Goal: Information Seeking & Learning: Find specific fact

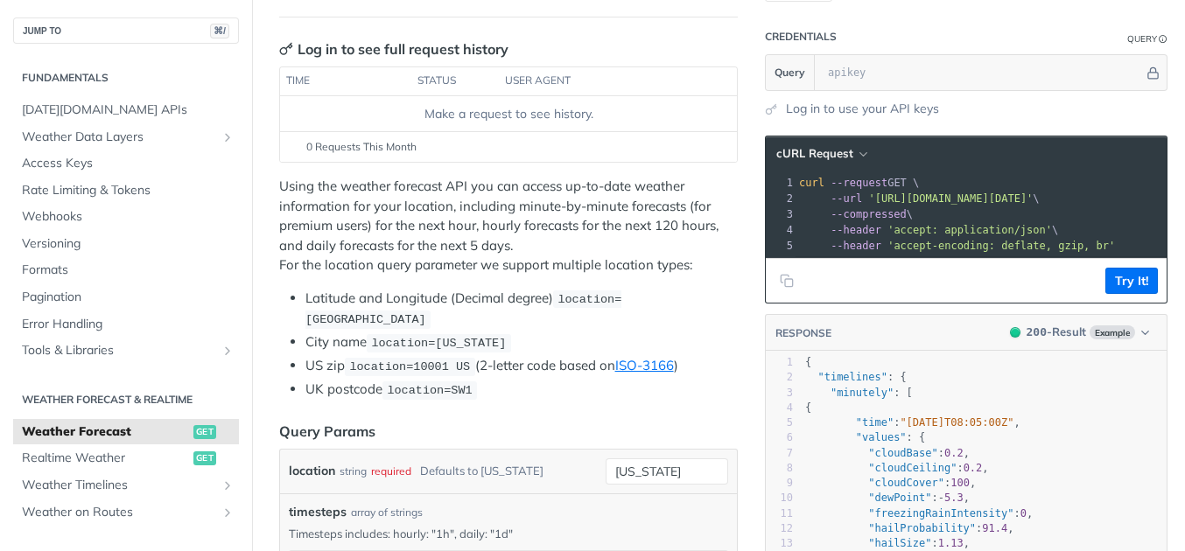
scroll to position [104, 0]
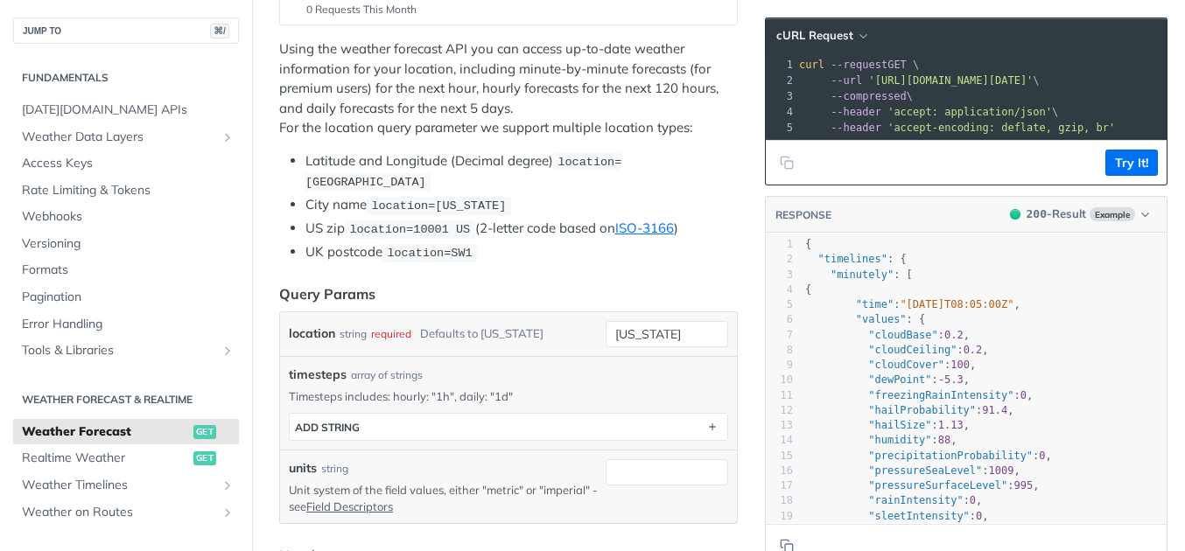
scroll to position [330, 0]
click at [108, 455] on span "Realtime Weather" at bounding box center [105, 459] width 167 height 18
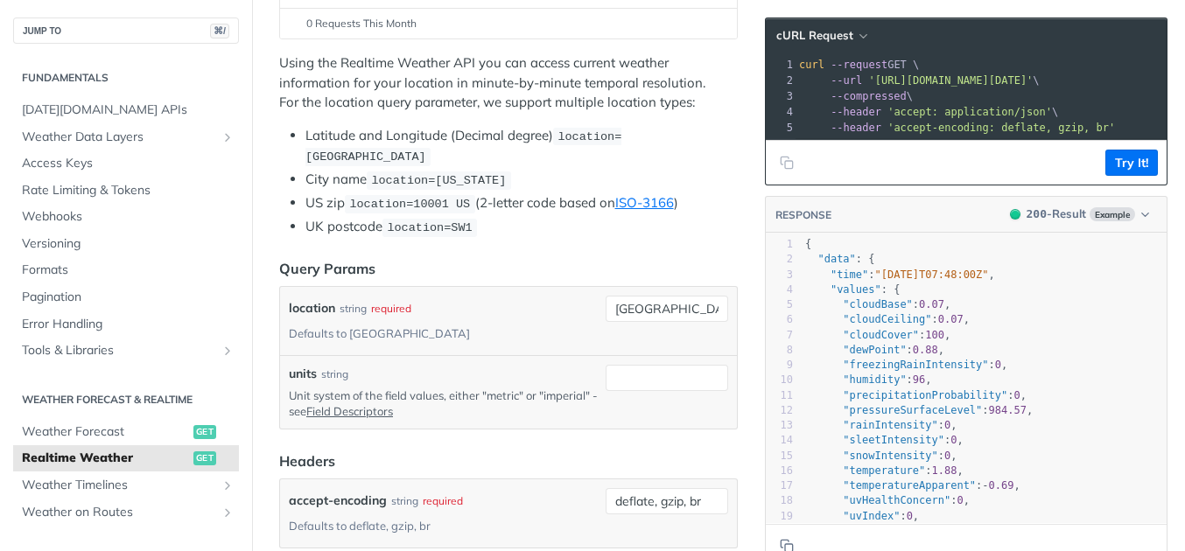
scroll to position [315, 0]
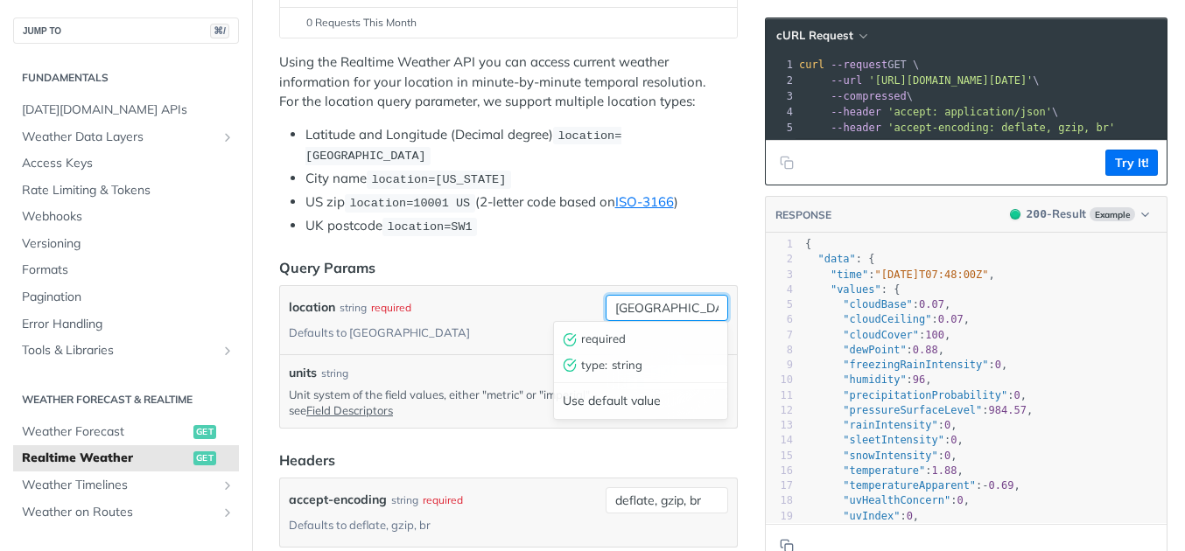
click at [671, 307] on input "[GEOGRAPHIC_DATA]" at bounding box center [667, 308] width 123 height 26
type input "boise"
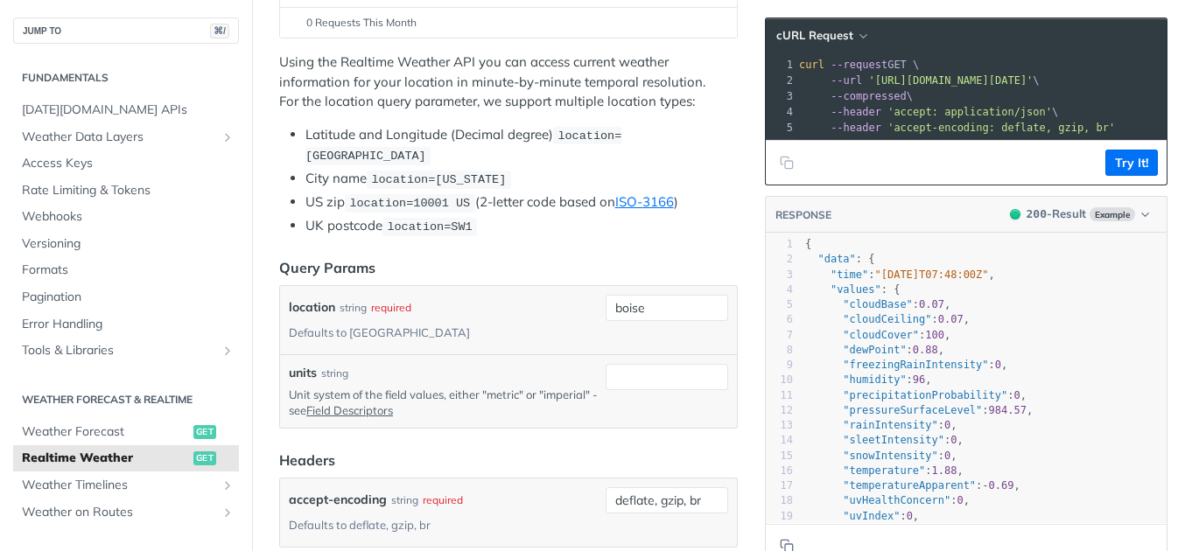
click at [561, 298] on div "location string required Defaults to [GEOGRAPHIC_DATA]" at bounding box center [444, 320] width 310 height 51
click at [650, 311] on input "boise" at bounding box center [667, 308] width 123 height 26
click at [556, 304] on div "location string required Defaults to [GEOGRAPHIC_DATA]" at bounding box center [444, 320] width 310 height 51
click at [636, 364] on input "units" at bounding box center [667, 377] width 123 height 26
type input "imperial"
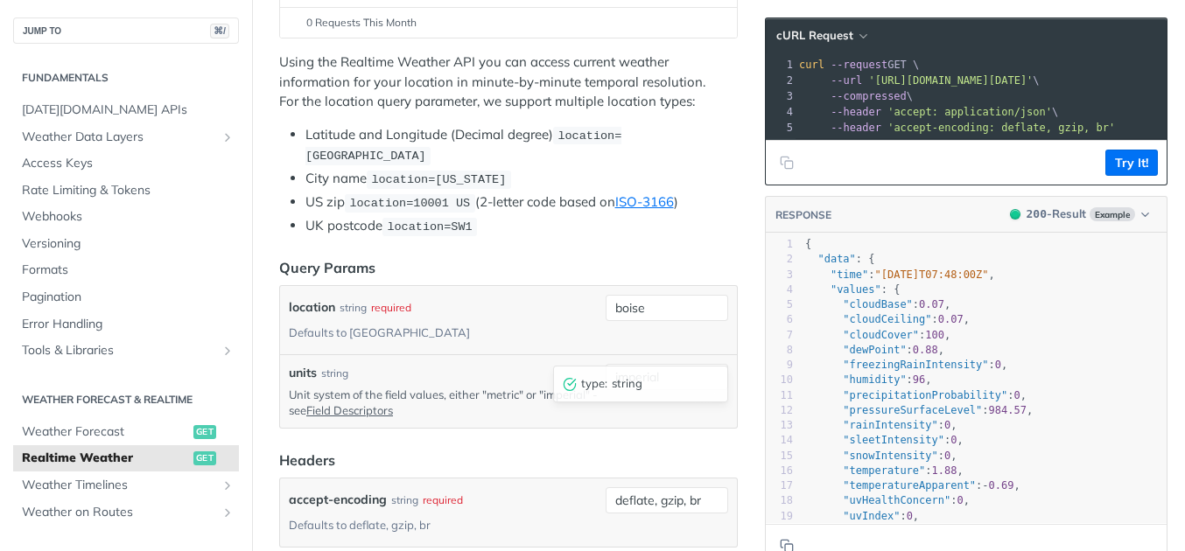
click at [582, 364] on div "units string" at bounding box center [444, 373] width 310 height 18
click at [682, 364] on input "imperial" at bounding box center [667, 377] width 123 height 26
click at [589, 419] on form "Query Params location string required Defaults to [GEOGRAPHIC_DATA] boise units…" at bounding box center [508, 402] width 459 height 290
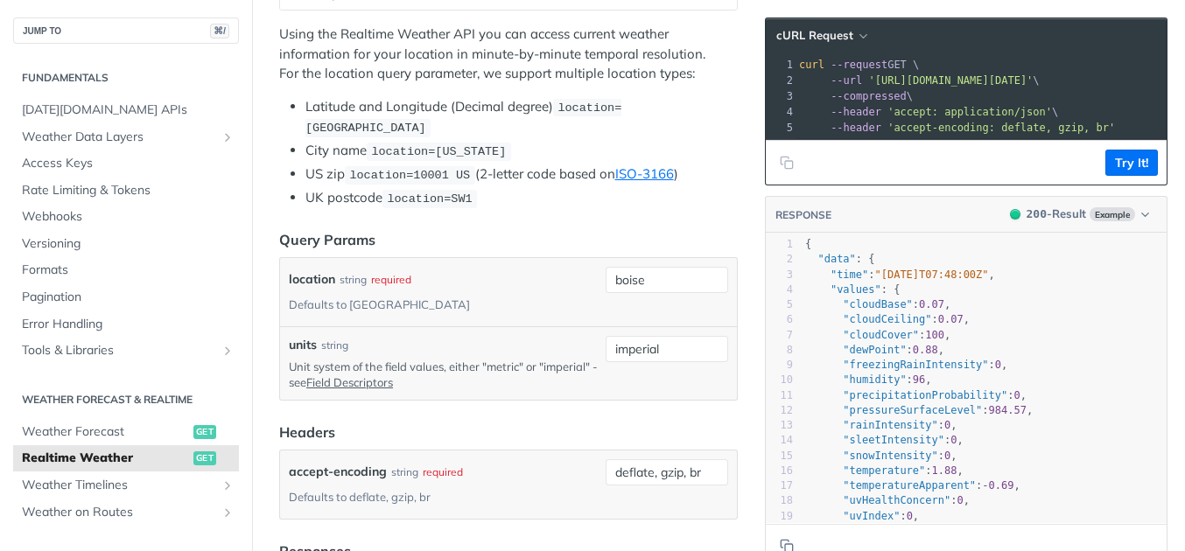
scroll to position [290, 0]
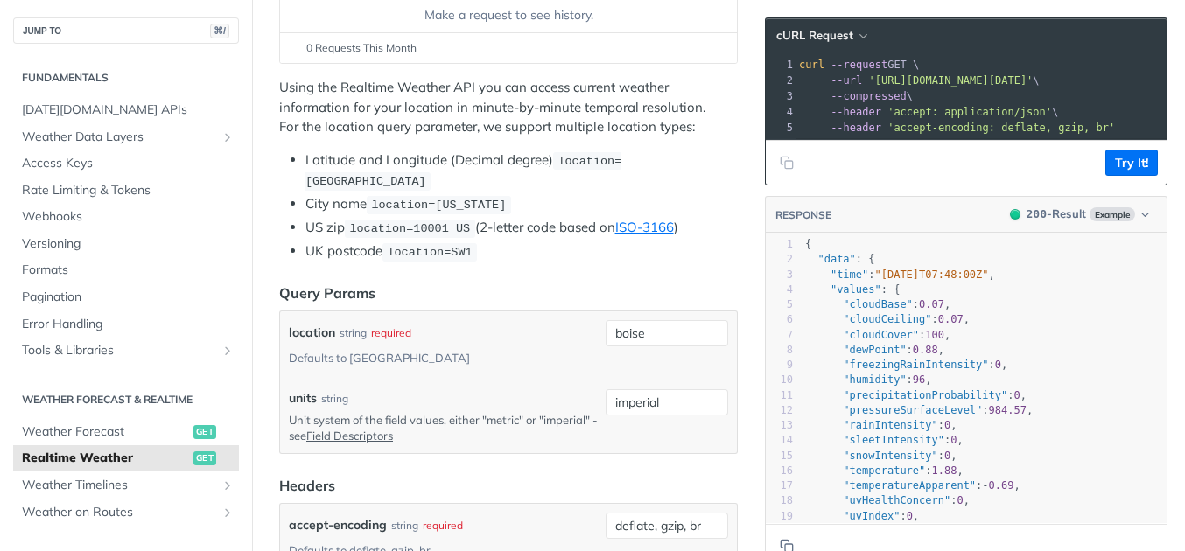
click at [565, 333] on div "location string required Defaults to [GEOGRAPHIC_DATA]" at bounding box center [444, 345] width 310 height 51
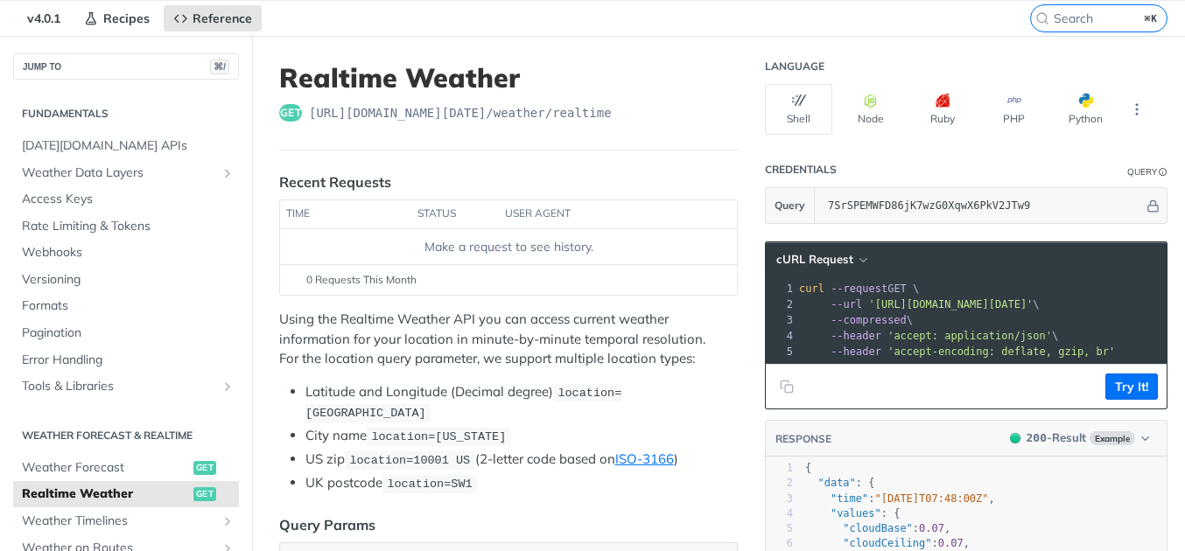
scroll to position [0, 0]
